Goal: Task Accomplishment & Management: Manage account settings

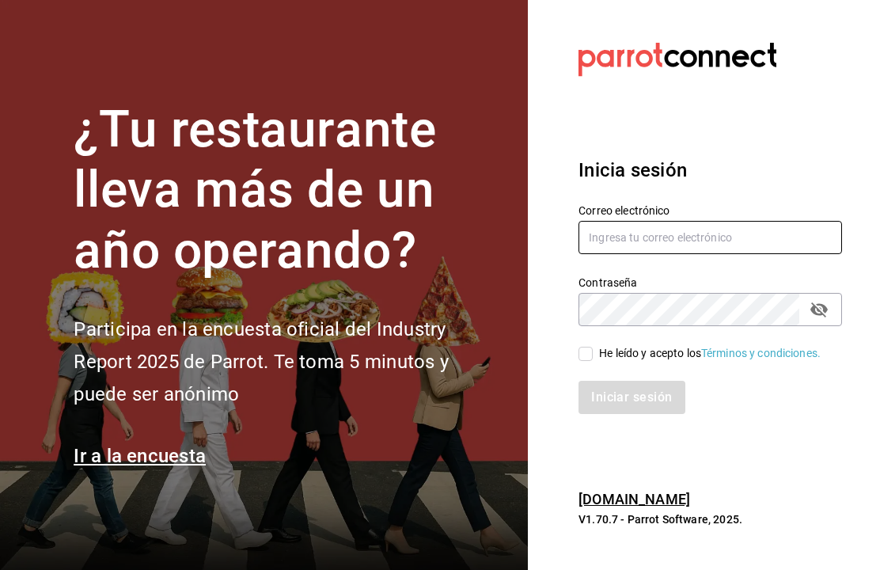
click at [720, 254] on input "text" at bounding box center [711, 237] width 264 height 33
type input "adrianst@pisca.mx"
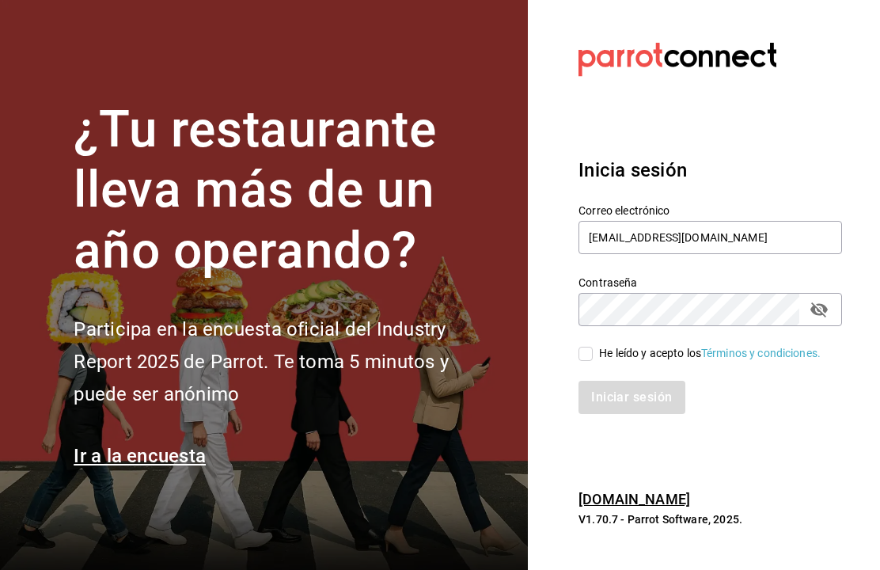
click at [591, 361] on input "He leído y acepto los Términos y condiciones." at bounding box center [586, 354] width 14 height 14
checkbox input "true"
click at [640, 414] on button "Iniciar sesión" at bounding box center [633, 397] width 108 height 33
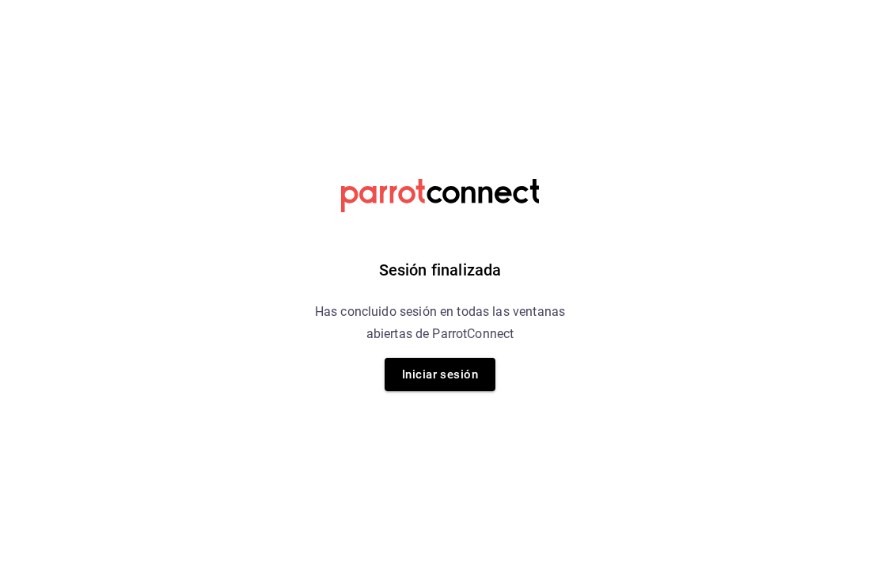
click at [435, 365] on button "Iniciar sesión" at bounding box center [440, 374] width 111 height 33
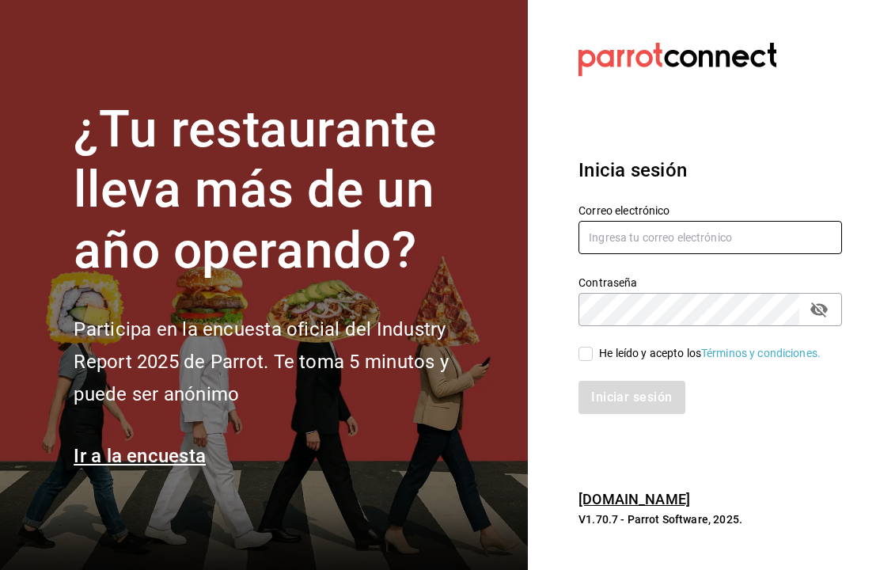
click at [697, 254] on input "text" at bounding box center [711, 237] width 264 height 33
type input "[EMAIL_ADDRESS][DOMAIN_NAME]"
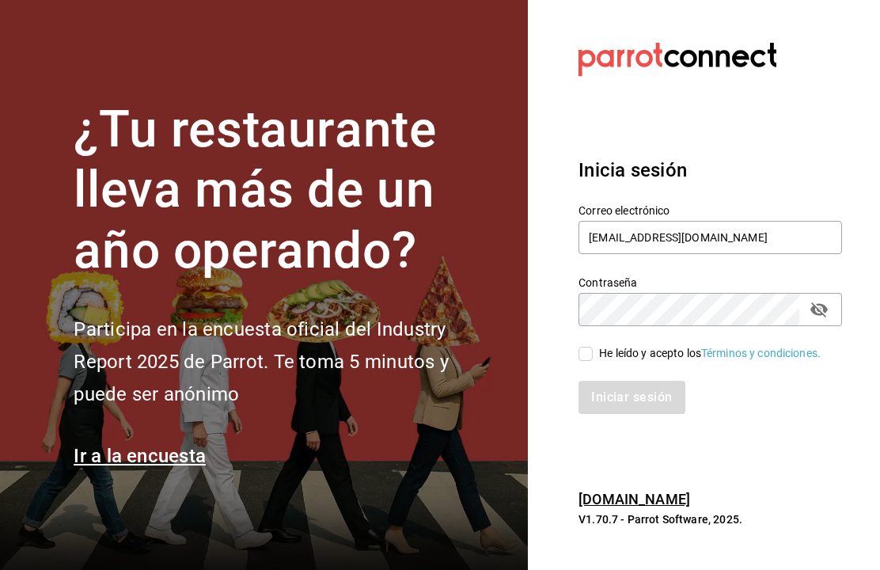
click at [587, 361] on input "He leído y acepto los Términos y condiciones." at bounding box center [586, 354] width 14 height 14
checkbox input "true"
click at [651, 414] on button "Iniciar sesión" at bounding box center [633, 397] width 108 height 33
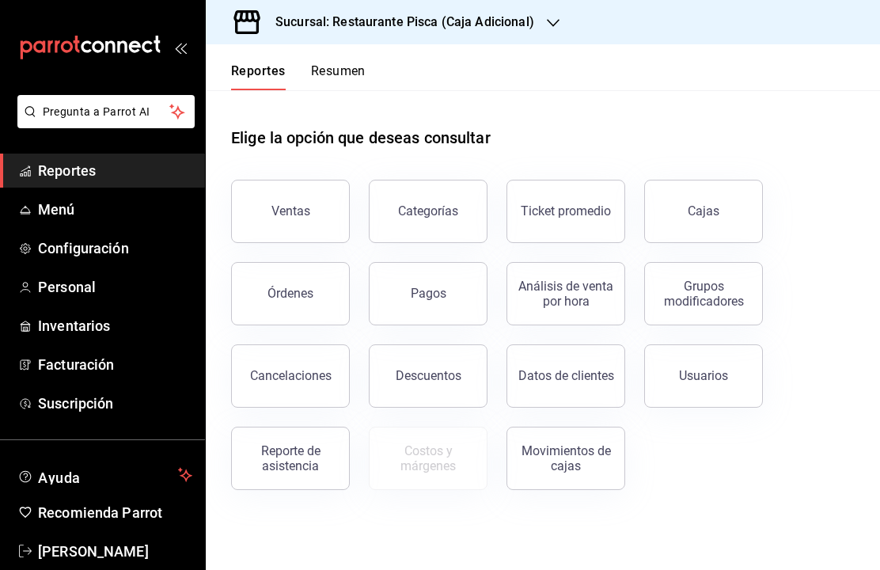
click at [126, 209] on span "Menú" at bounding box center [115, 209] width 154 height 21
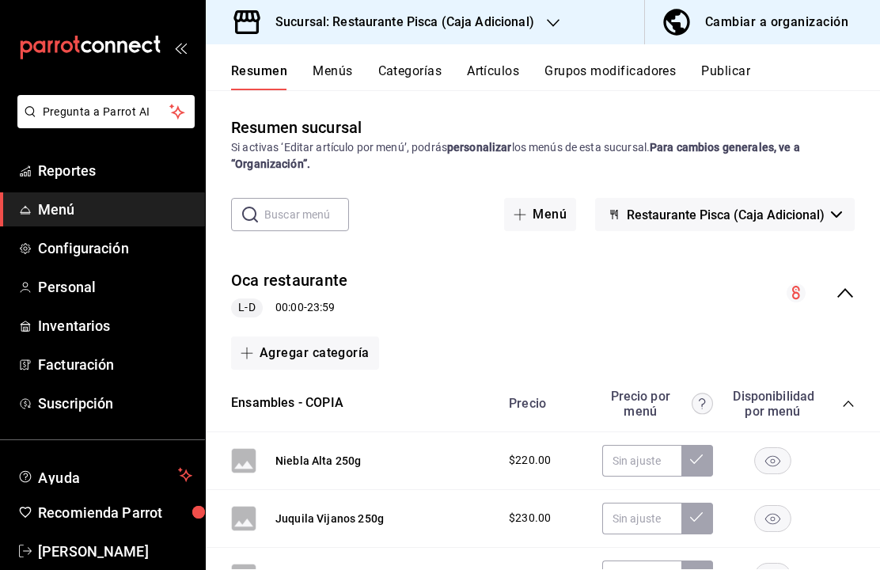
click at [329, 85] on button "Menús" at bounding box center [333, 76] width 40 height 27
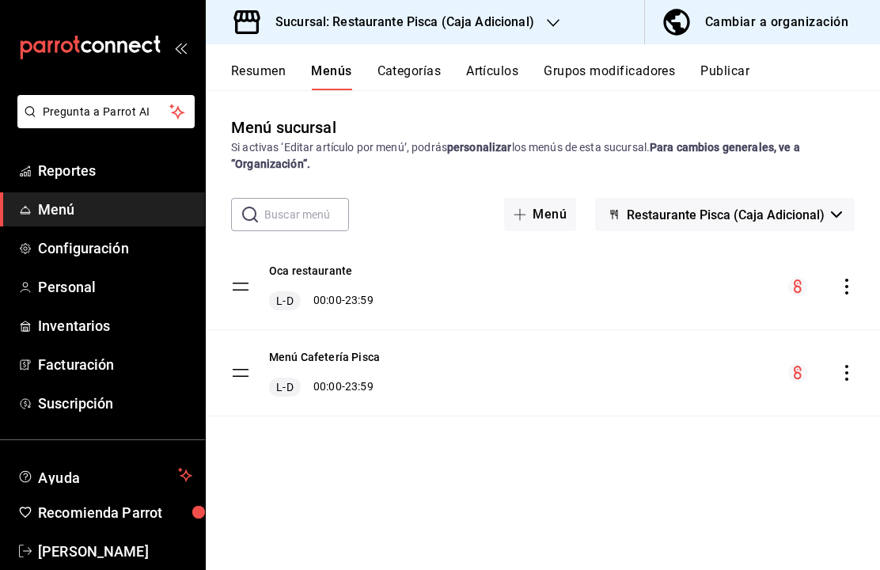
click at [591, 70] on button "Grupos modificadores" at bounding box center [609, 76] width 131 height 27
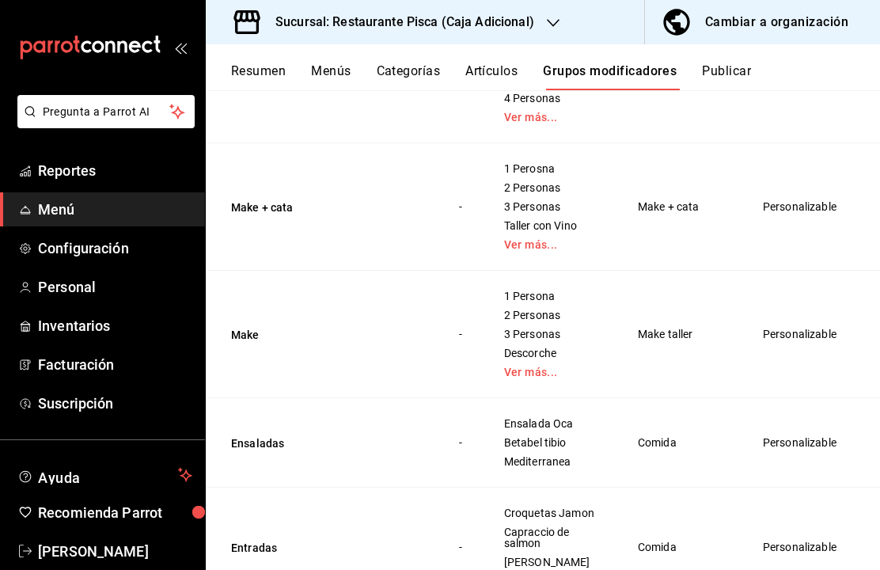
scroll to position [1880, 0]
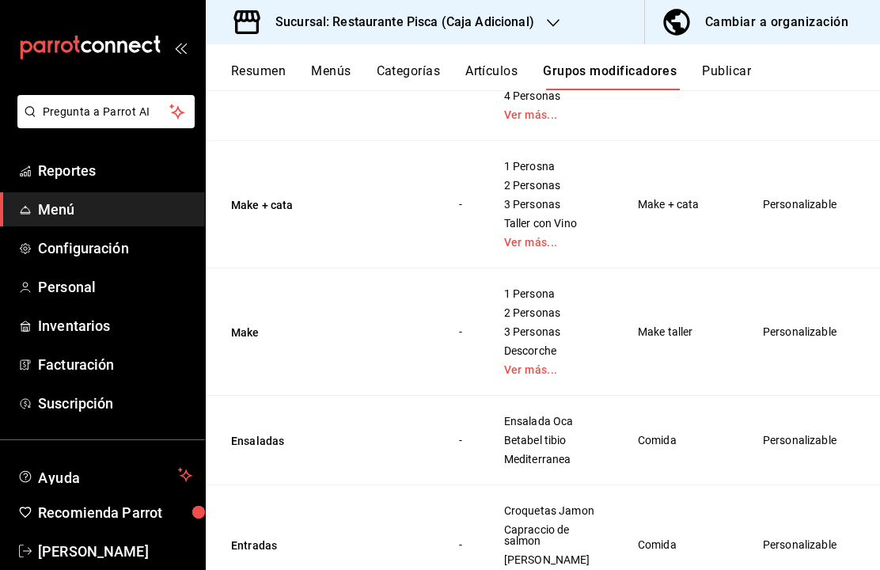
click at [875, 340] on icon "actions" at bounding box center [883, 333] width 16 height 16
click at [785, 467] on span "Editar" at bounding box center [799, 463] width 41 height 17
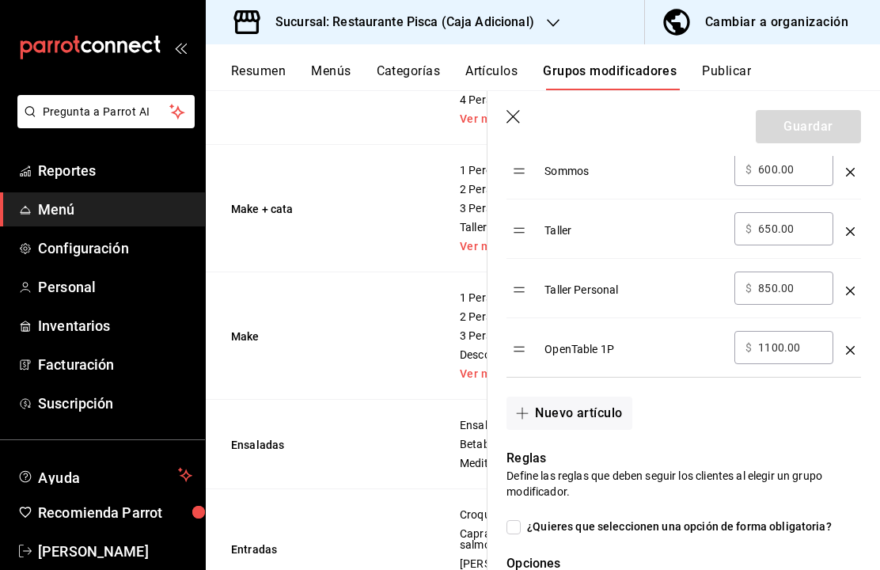
scroll to position [814, 0]
click at [771, 285] on input "850.00" at bounding box center [790, 287] width 64 height 16
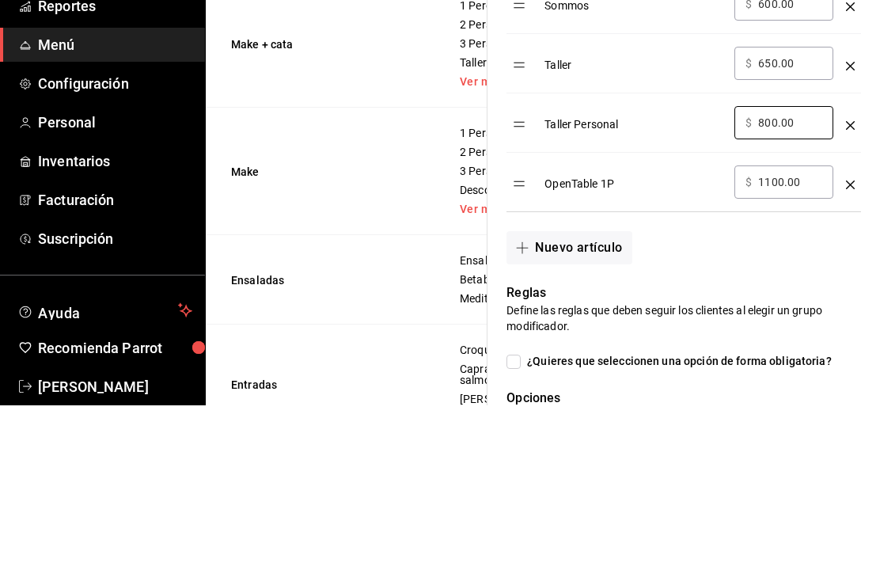
type input "800.00"
click at [707, 317] on td "OpenTable 1P" at bounding box center [633, 346] width 190 height 59
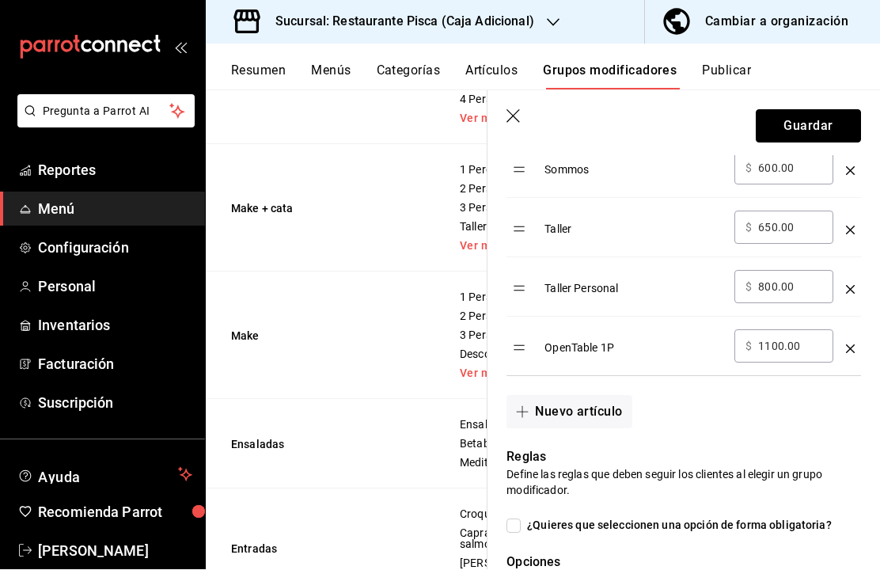
click at [806, 129] on button "Guardar" at bounding box center [808, 126] width 105 height 33
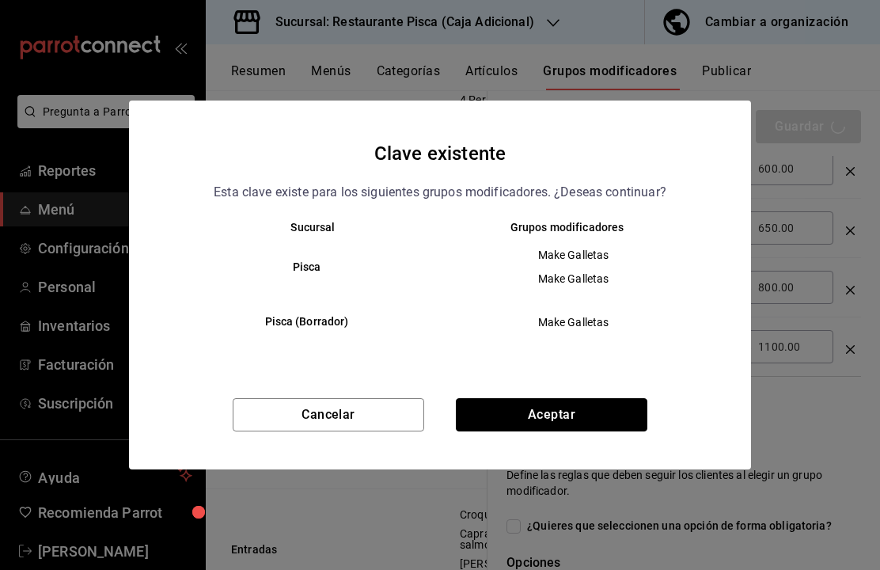
click at [570, 418] on button "Aceptar" at bounding box center [552, 414] width 192 height 33
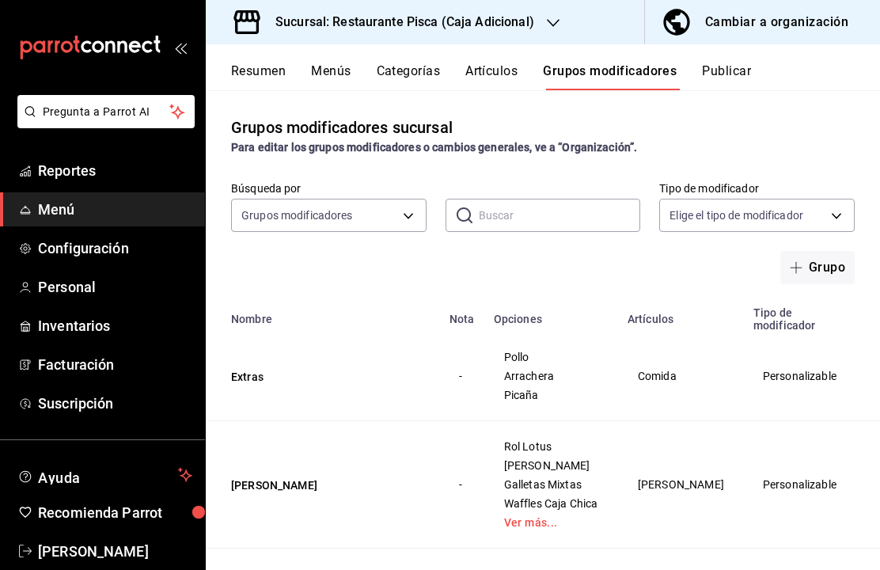
click at [748, 78] on button "Publicar" at bounding box center [726, 76] width 49 height 27
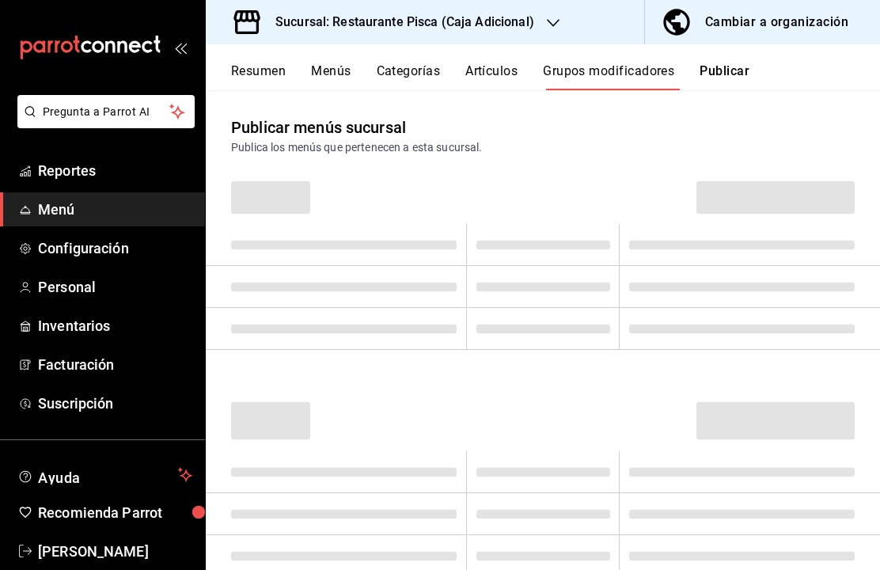
click at [724, 70] on button "Publicar" at bounding box center [725, 76] width 50 height 27
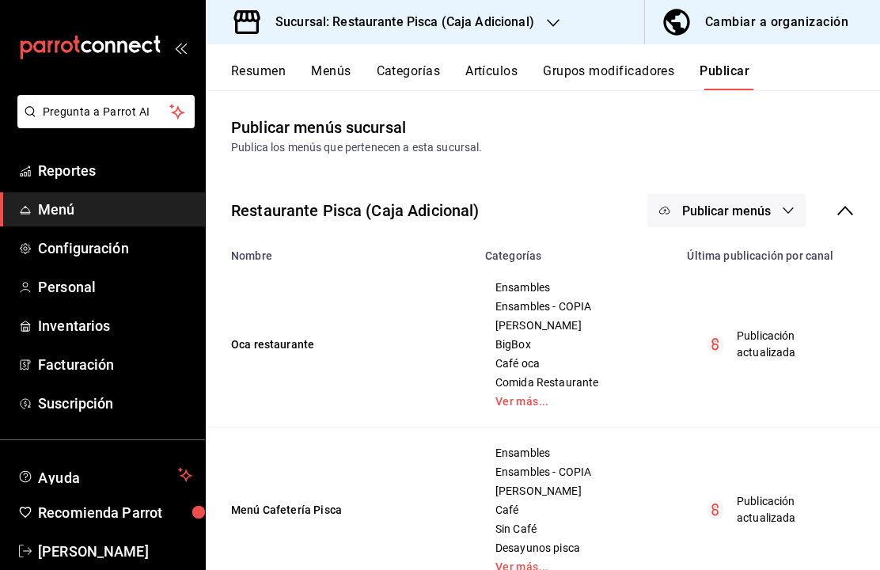
click at [743, 196] on button "Publicar menús" at bounding box center [727, 210] width 158 height 33
click at [731, 266] on span "Punto de venta" at bounding box center [750, 262] width 76 height 17
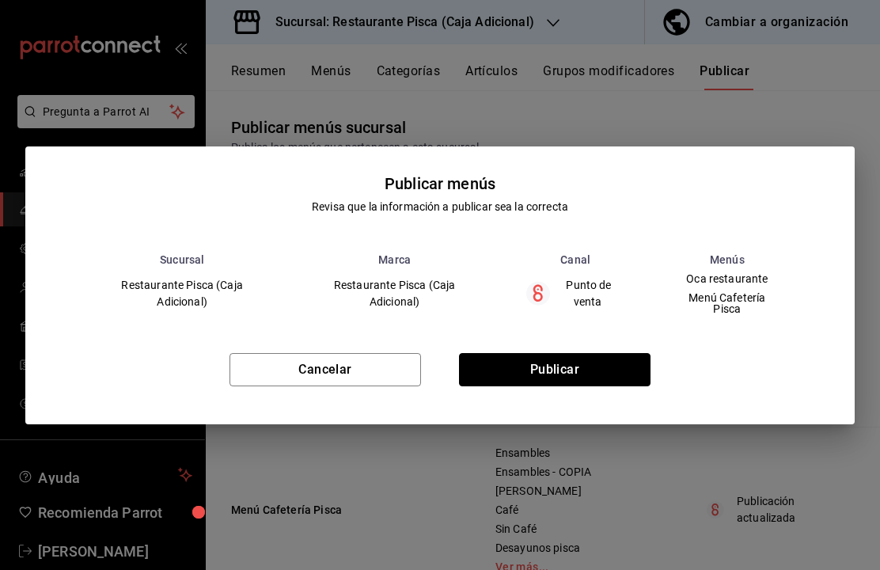
click at [606, 356] on button "Publicar" at bounding box center [555, 369] width 192 height 33
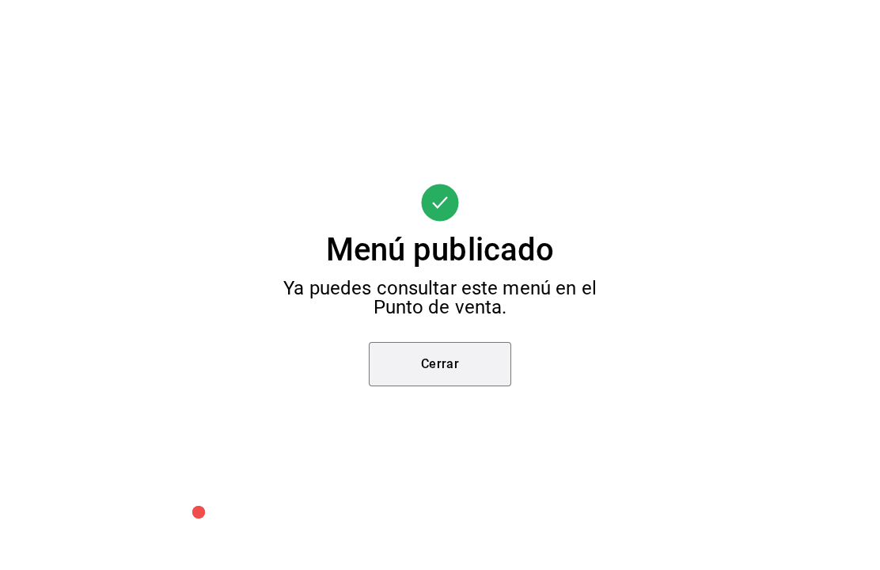
click at [436, 366] on button "Cerrar" at bounding box center [440, 364] width 142 height 44
